Goal: Complete application form

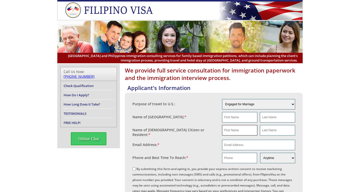
click at [246, 132] on input "text" at bounding box center [239, 130] width 35 height 11
paste input "John Robel"
click at [239, 130] on input "John Robel" at bounding box center [239, 130] width 35 height 11
type input "John"
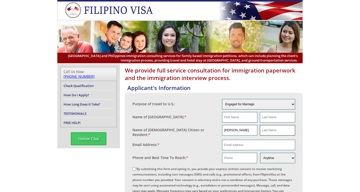
click at [271, 133] on input "text" at bounding box center [277, 130] width 35 height 11
paste input "Robel"
type input "Robel"
click at [229, 141] on input "email" at bounding box center [258, 145] width 73 height 11
paste input "johnjrobel@gmail.com"
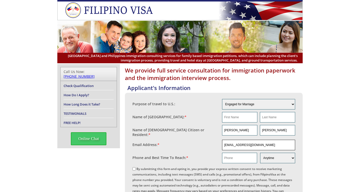
type input "johnjrobel@gmail.com"
click at [226, 157] on input "text" at bounding box center [239, 158] width 35 height 11
paste input "1 715 781 9962"
click at [228, 156] on input "1 715 781 9962" at bounding box center [239, 158] width 35 height 11
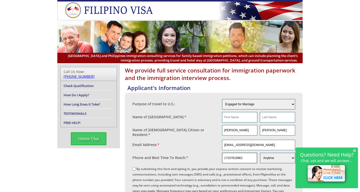
type input "17157819962"
click at [229, 121] on input "text" at bounding box center [239, 117] width 35 height 11
type input "Marisa"
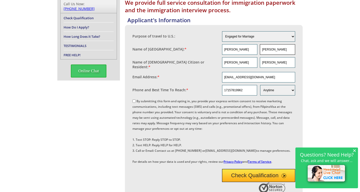
scroll to position [75, 0]
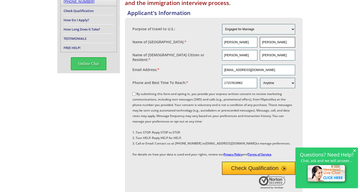
type input "Marisa"
click at [135, 92] on input "By submitting this form and opting in, you provide your express written consent…" at bounding box center [134, 93] width 3 height 3
checkbox input "true"
drag, startPoint x: 263, startPoint y: 66, endPoint x: 213, endPoint y: 71, distance: 49.6
click at [213, 71] on fieldset "Email Address: * johnjrobel@gmail.com" at bounding box center [214, 70] width 163 height 13
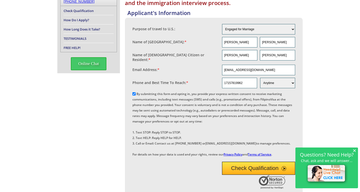
click at [260, 175] on button "Check Qualification" at bounding box center [258, 168] width 73 height 13
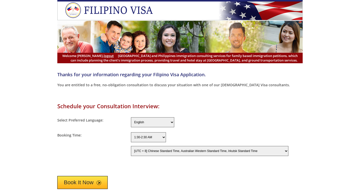
select select "-480"
